Goal: Check status: Check status

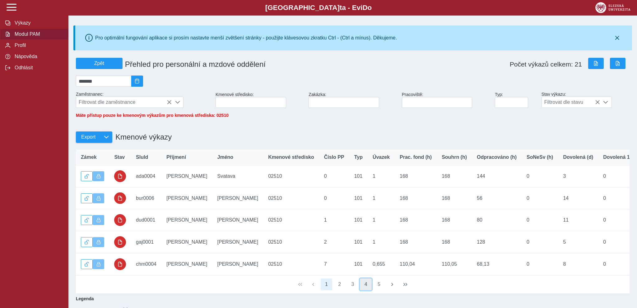
click at [366, 287] on button "4" at bounding box center [366, 285] width 12 height 12
click at [353, 289] on button "3" at bounding box center [353, 285] width 12 height 12
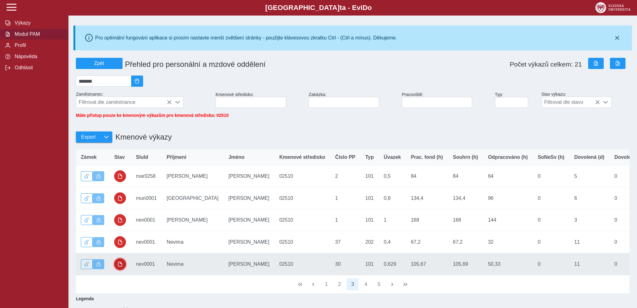
click at [121, 267] on span "button" at bounding box center [120, 264] width 5 height 5
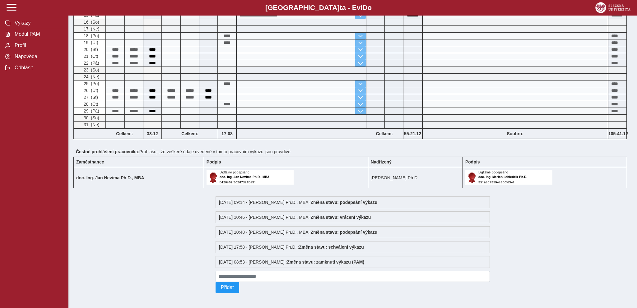
scroll to position [290, 0]
click at [19, 26] on span "Výkazy" at bounding box center [38, 23] width 50 height 6
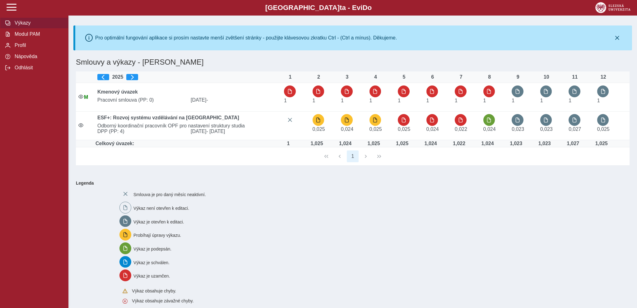
scroll to position [32, 0]
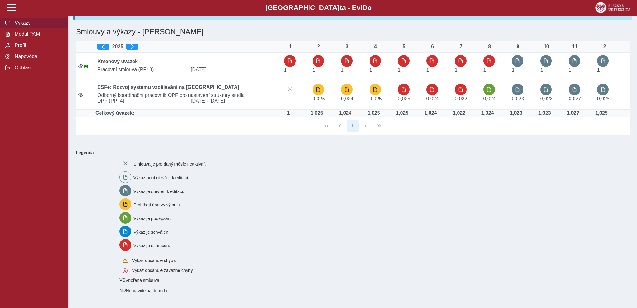
click at [357, 245] on div "Smlouva je pro daný měsíc neaktivní. Výkaz není otevřen k editaci. Výkaz je ote…" at bounding box center [371, 225] width 508 height 141
